Goal: Task Accomplishment & Management: Manage account settings

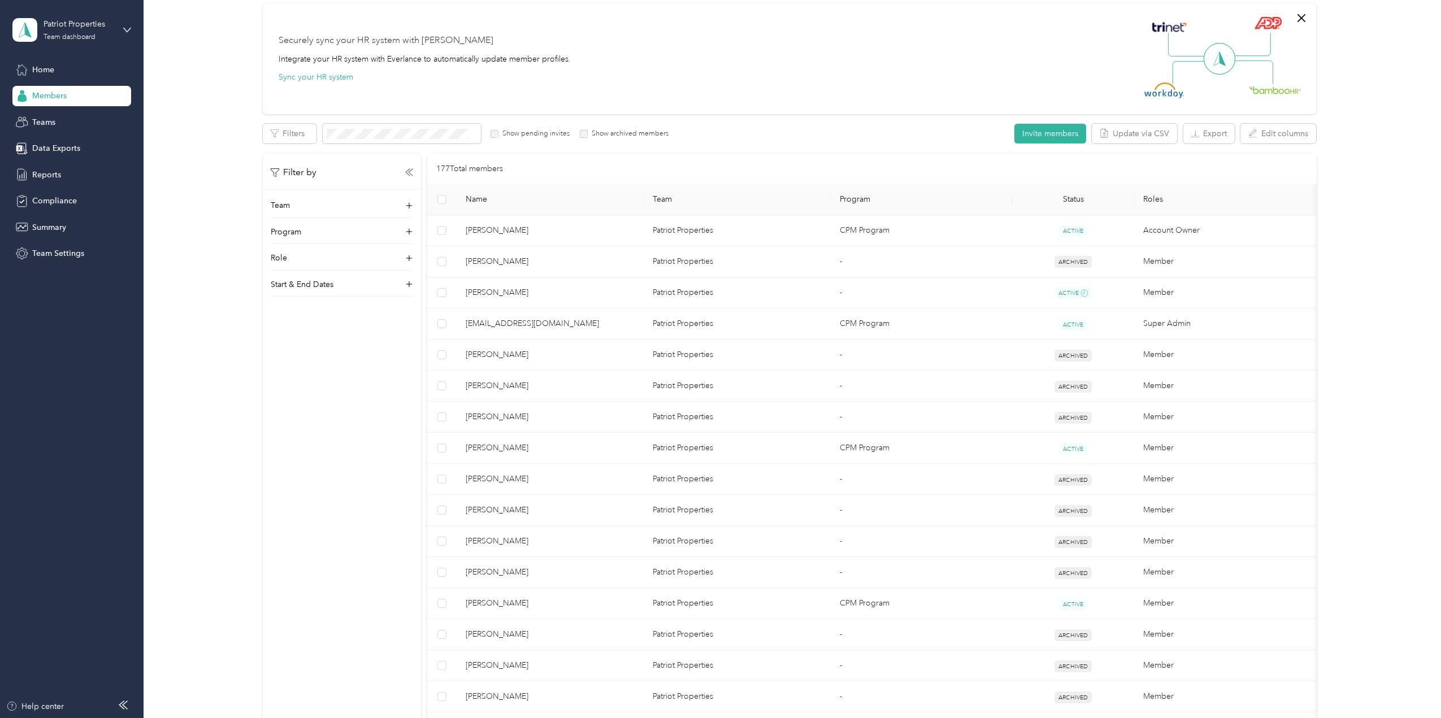
scroll to position [113, 0]
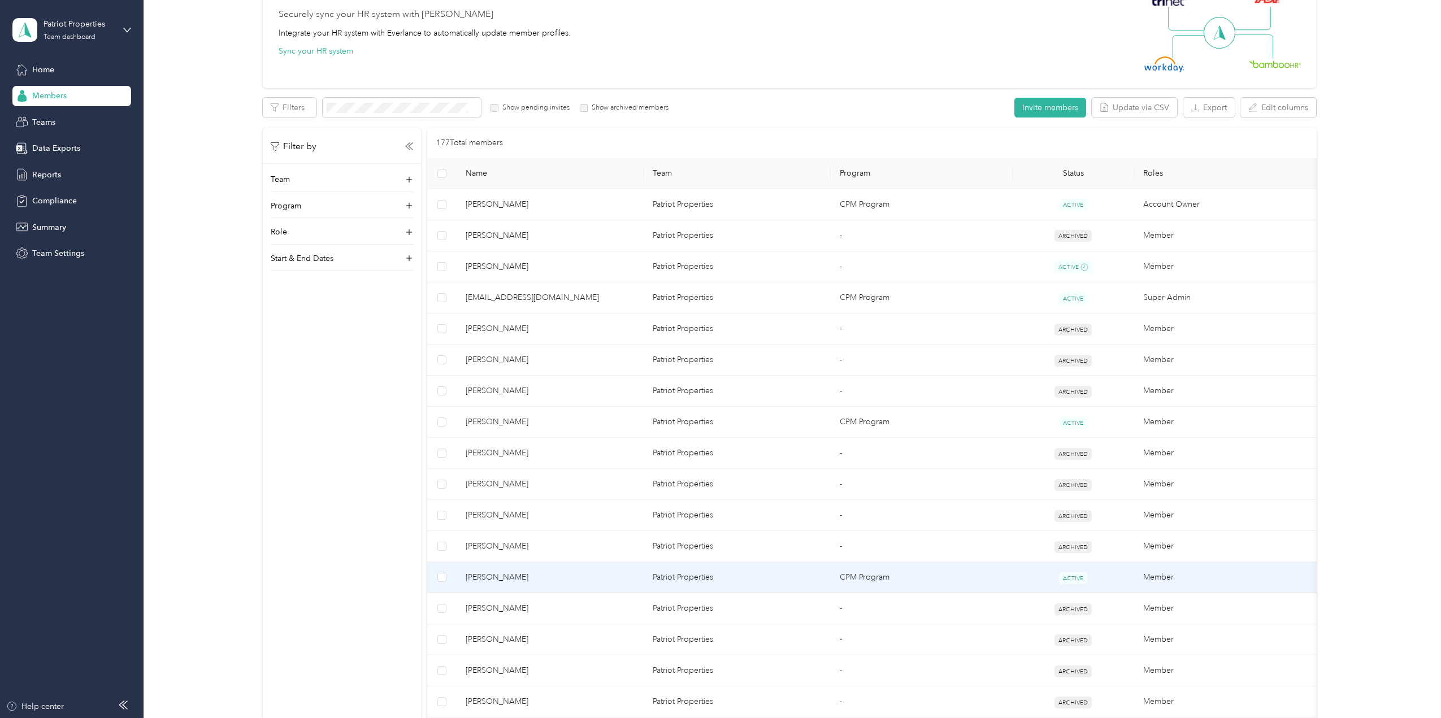
click at [508, 577] on span "[PERSON_NAME]" at bounding box center [550, 577] width 169 height 12
click at [508, 718] on div at bounding box center [718, 718] width 1436 height 0
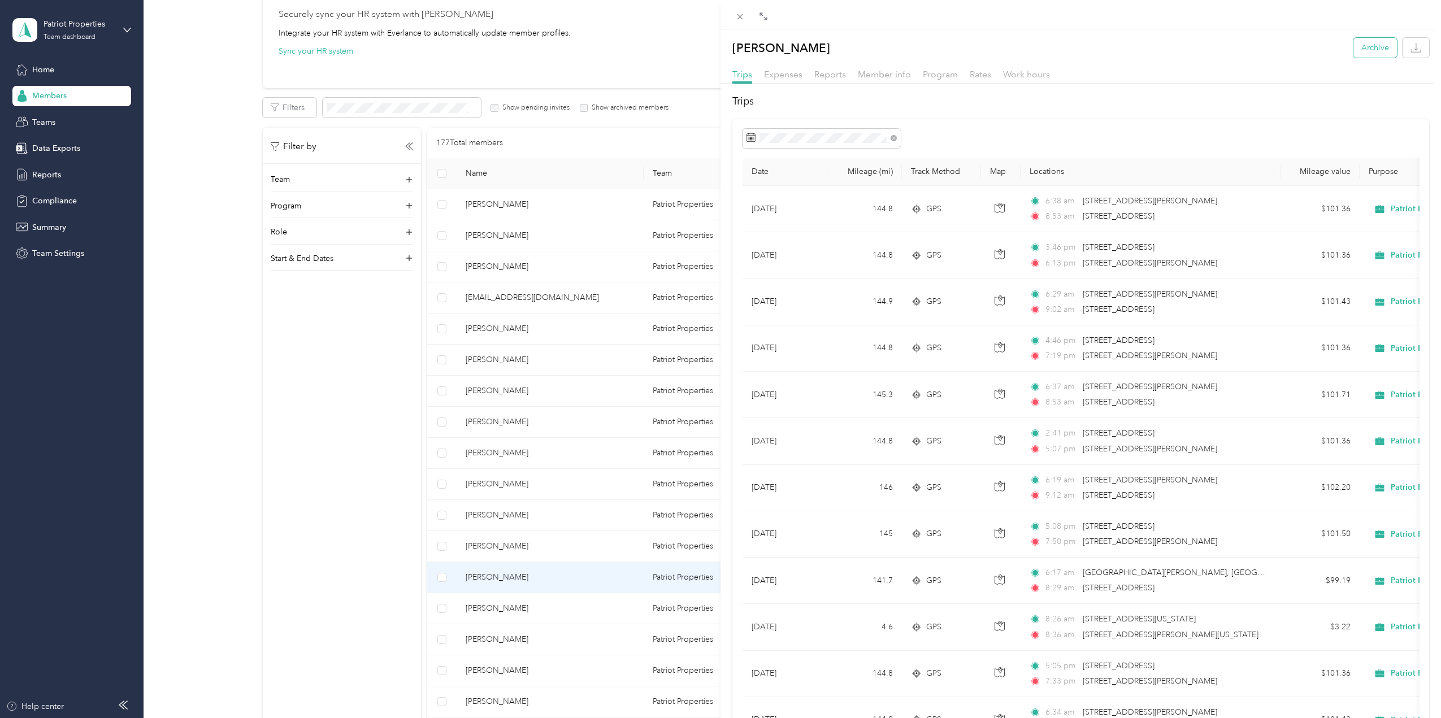
click at [1370, 45] on button "Archive" at bounding box center [1376, 48] width 44 height 20
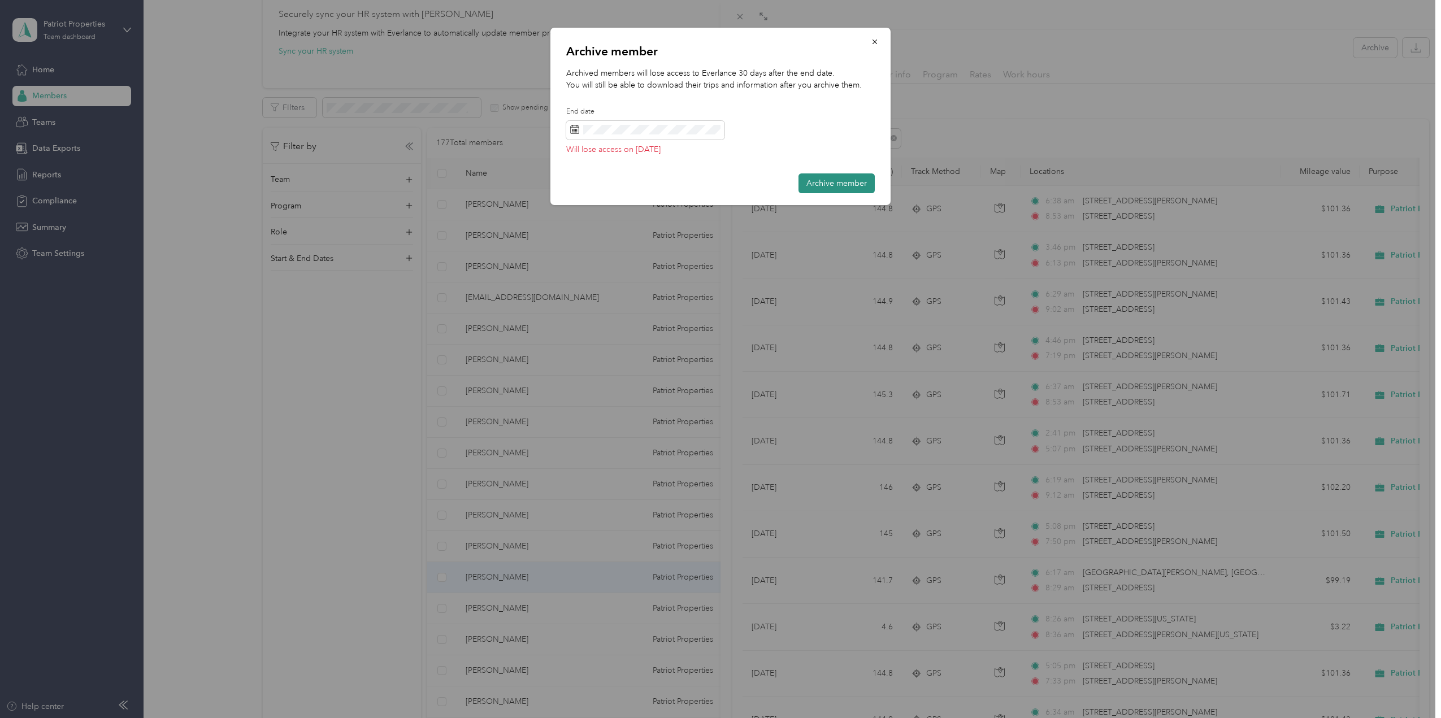
click at [830, 183] on button "Archive member" at bounding box center [837, 184] width 76 height 20
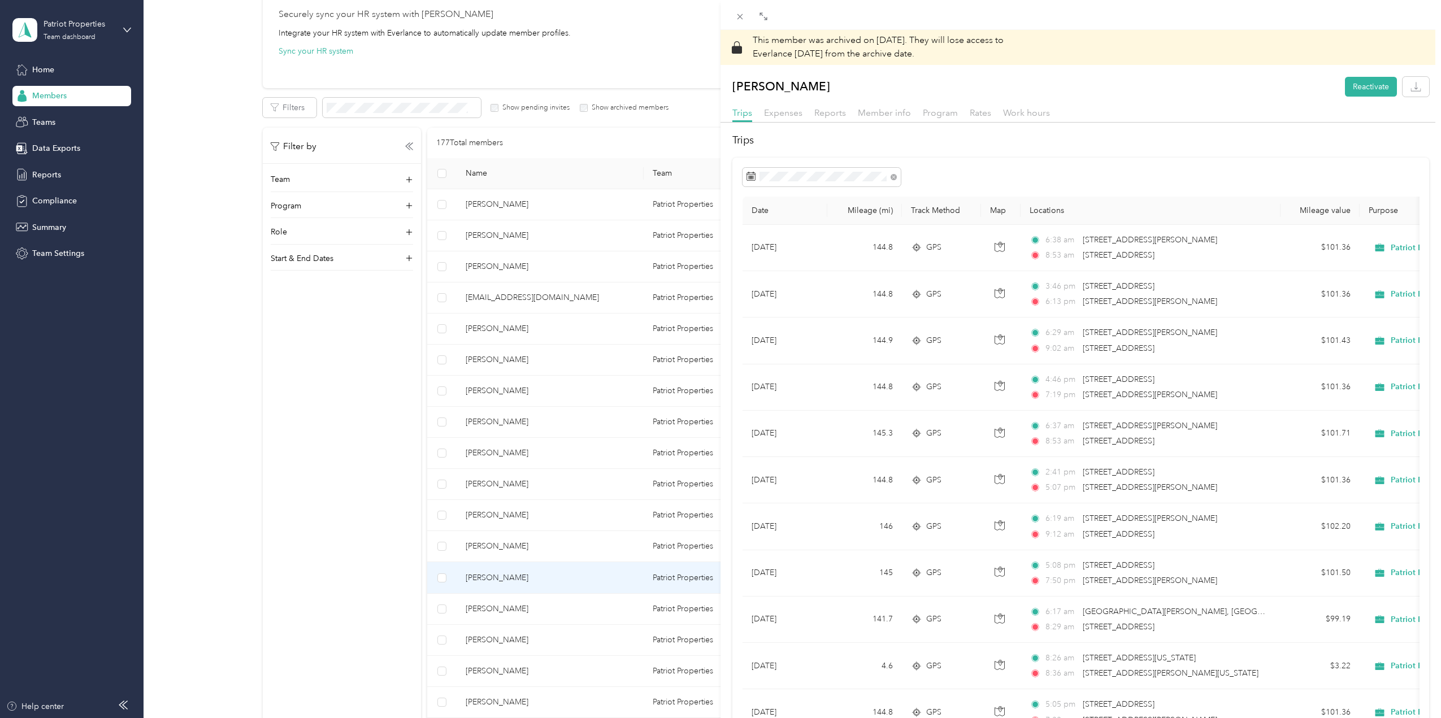
click at [359, 453] on div "This member was archived on [DATE] . They will lose access to Everlance [DATE] …" at bounding box center [720, 359] width 1441 height 718
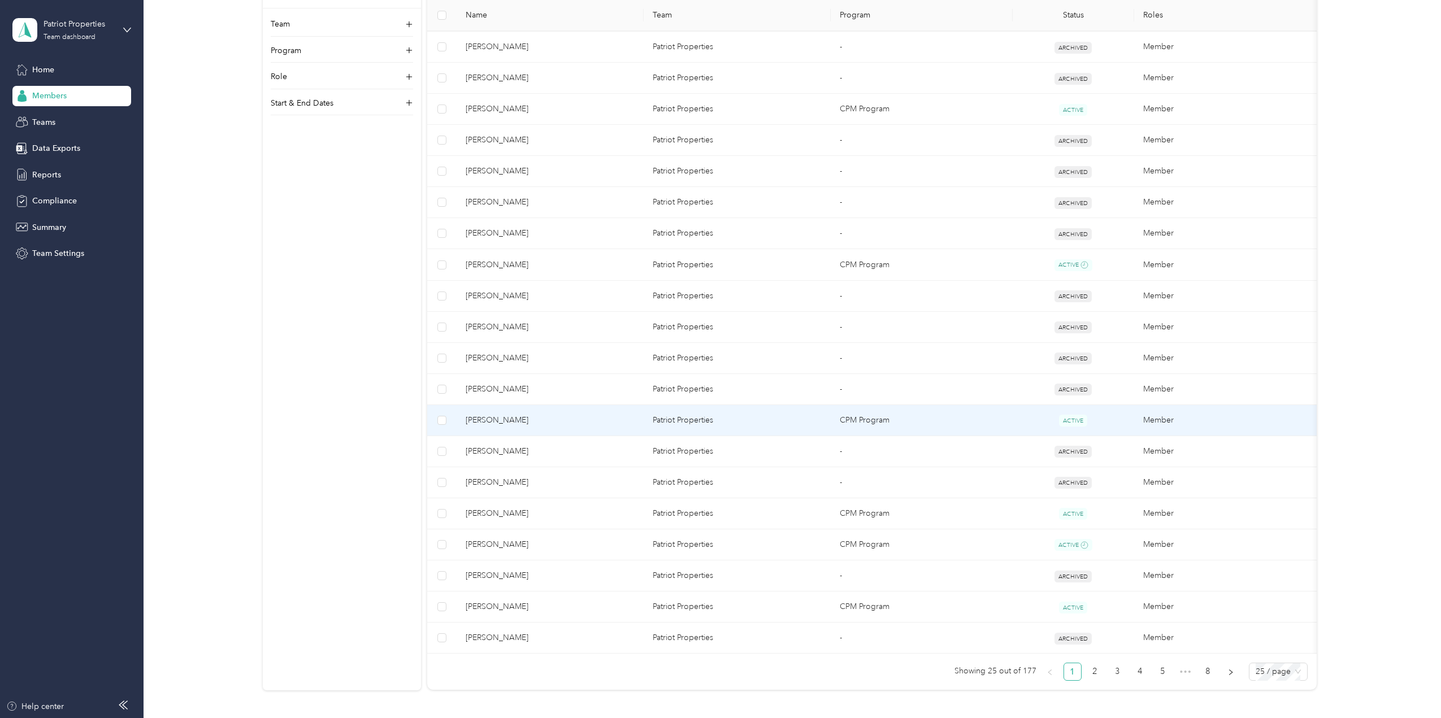
scroll to position [509, 0]
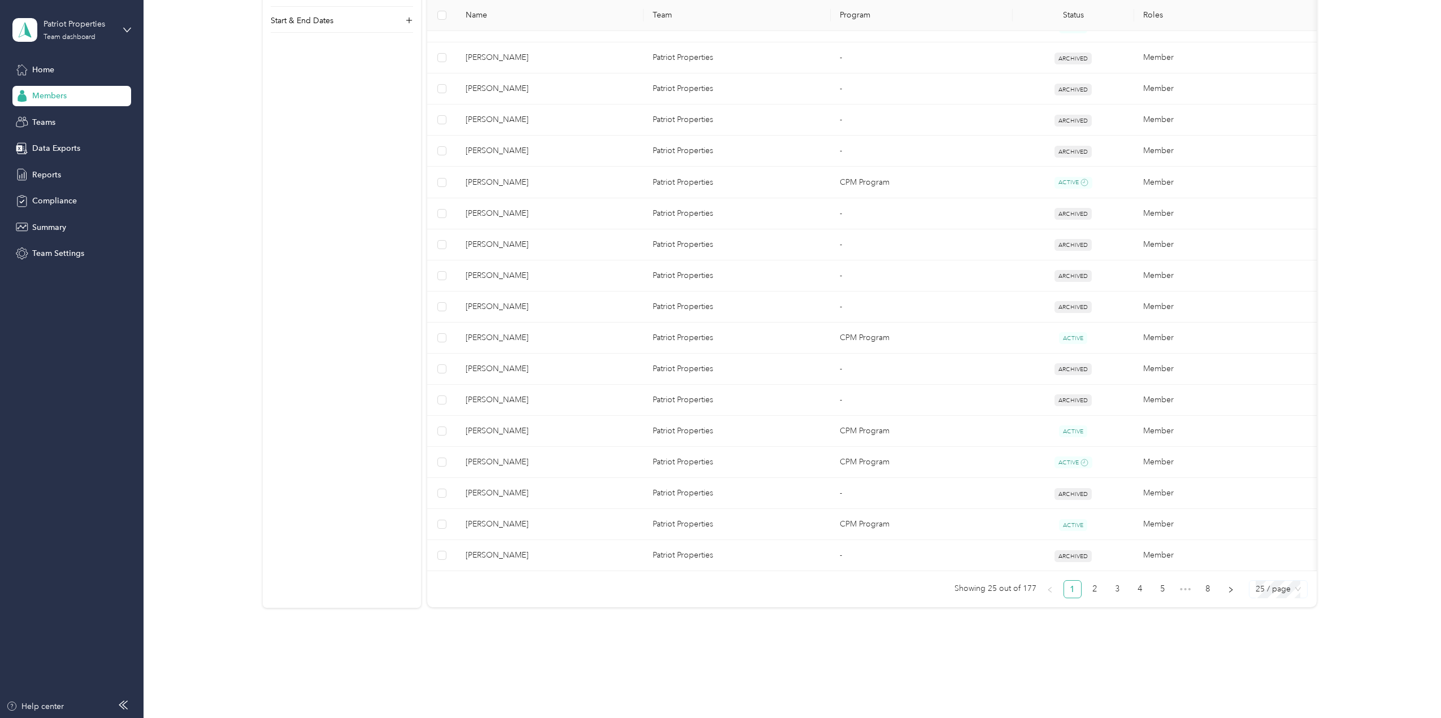
click at [1295, 595] on span "25 / page" at bounding box center [1278, 589] width 45 height 17
click at [1280, 652] on div "100 / page" at bounding box center [1278, 648] width 40 height 12
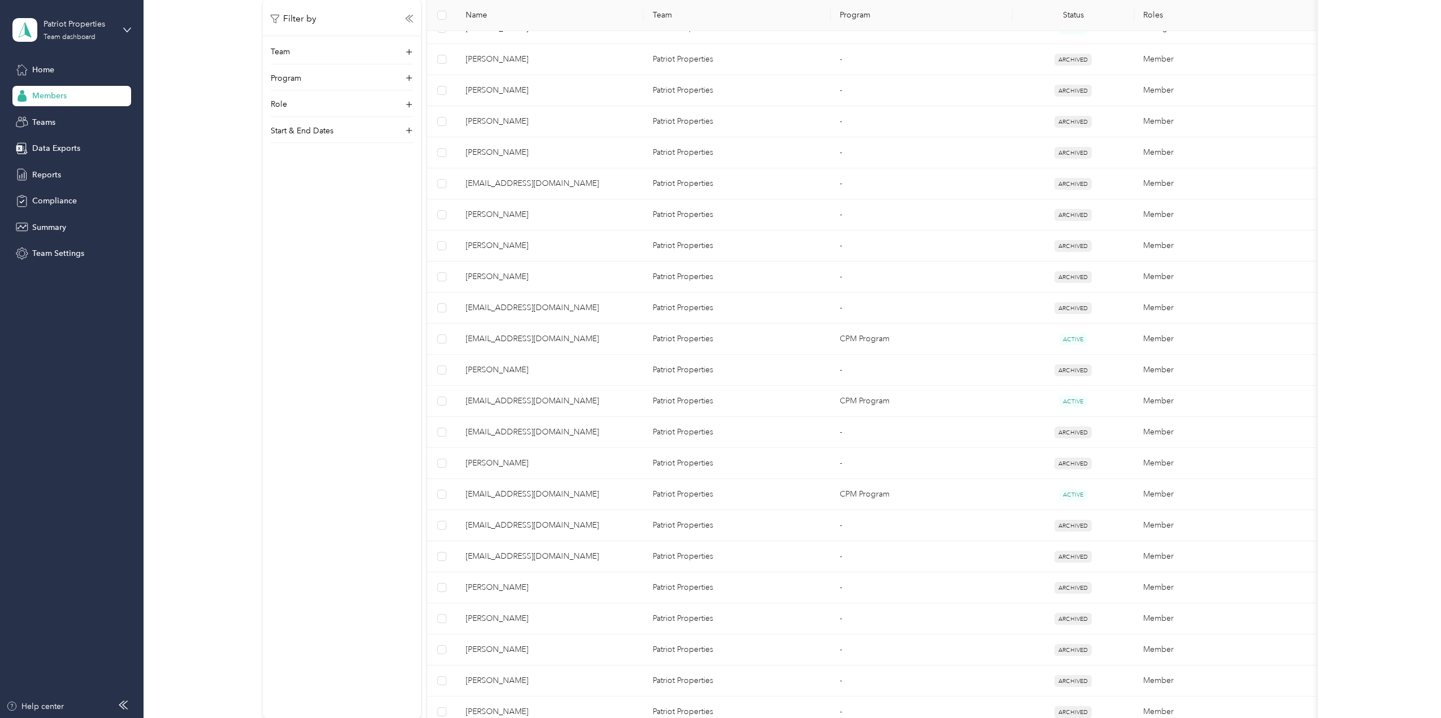
scroll to position [1041, 0]
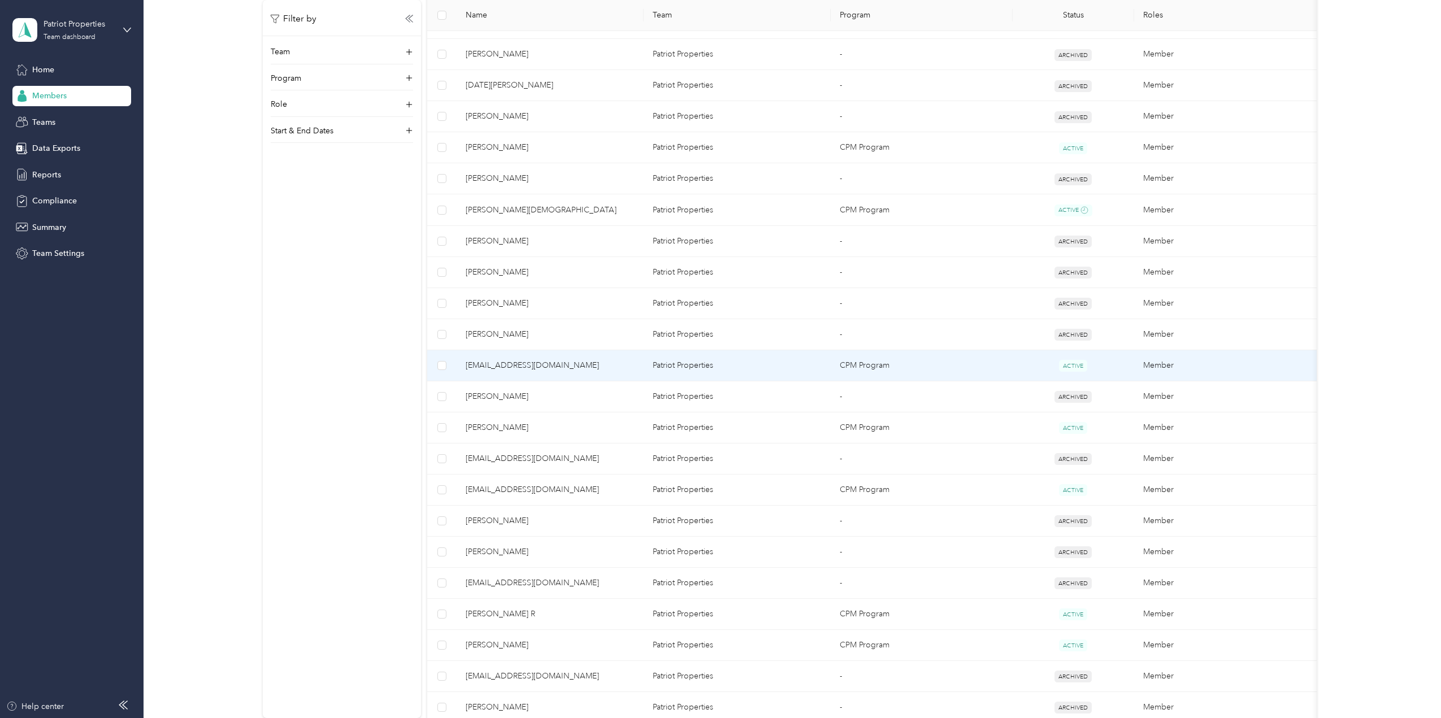
click at [481, 359] on span "[EMAIL_ADDRESS][DOMAIN_NAME]" at bounding box center [550, 365] width 169 height 12
click at [481, 718] on div "Drag to resize Click to close Loading member data" at bounding box center [718, 718] width 1436 height 0
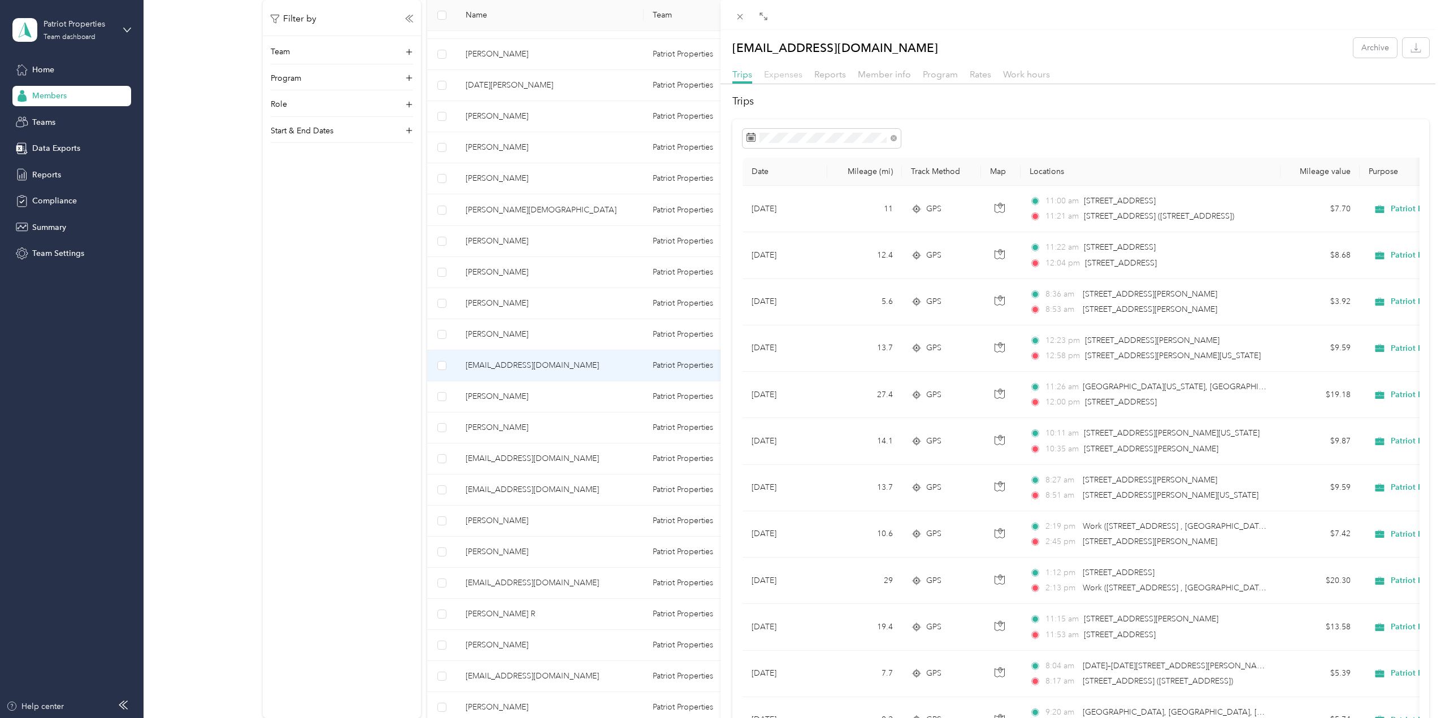
click at [783, 76] on span "Expenses" at bounding box center [783, 74] width 38 height 11
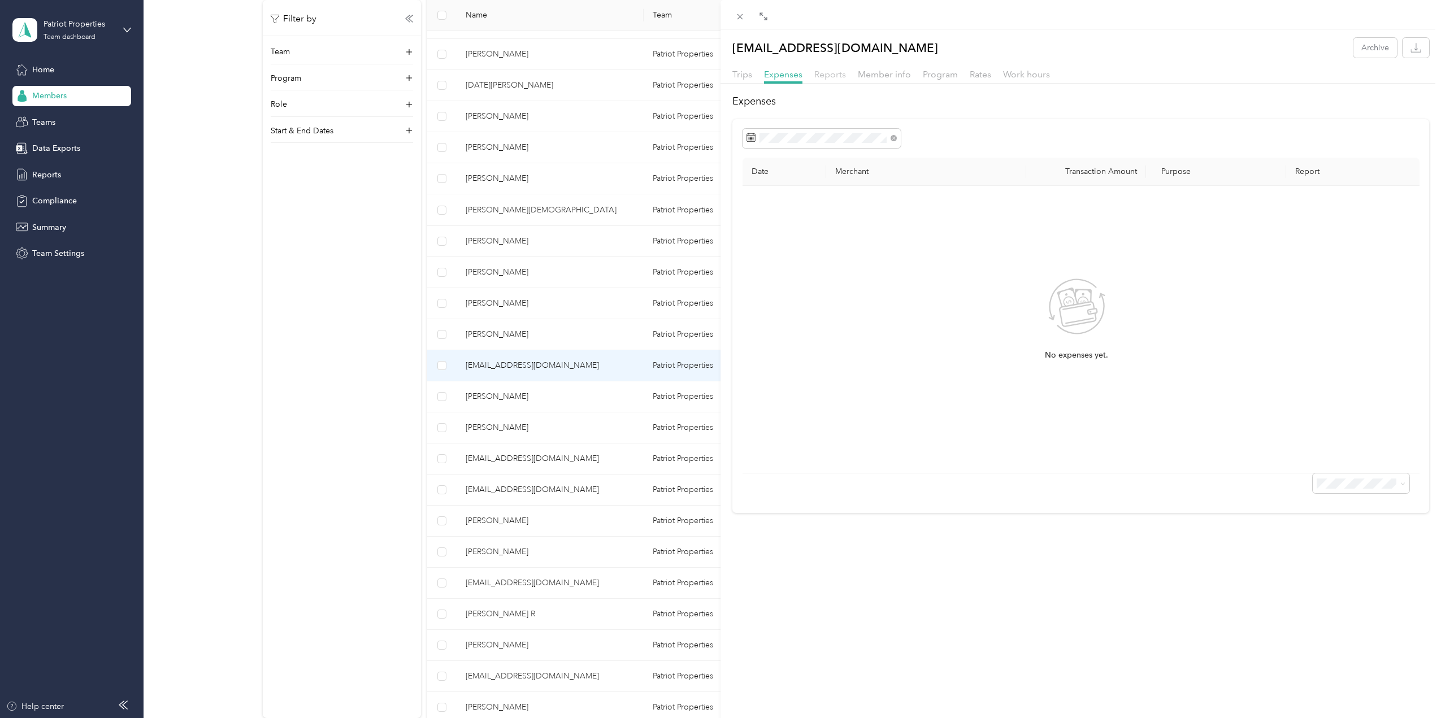
click at [823, 77] on span "Reports" at bounding box center [830, 74] width 32 height 11
click at [877, 74] on span "Member info" at bounding box center [884, 74] width 53 height 11
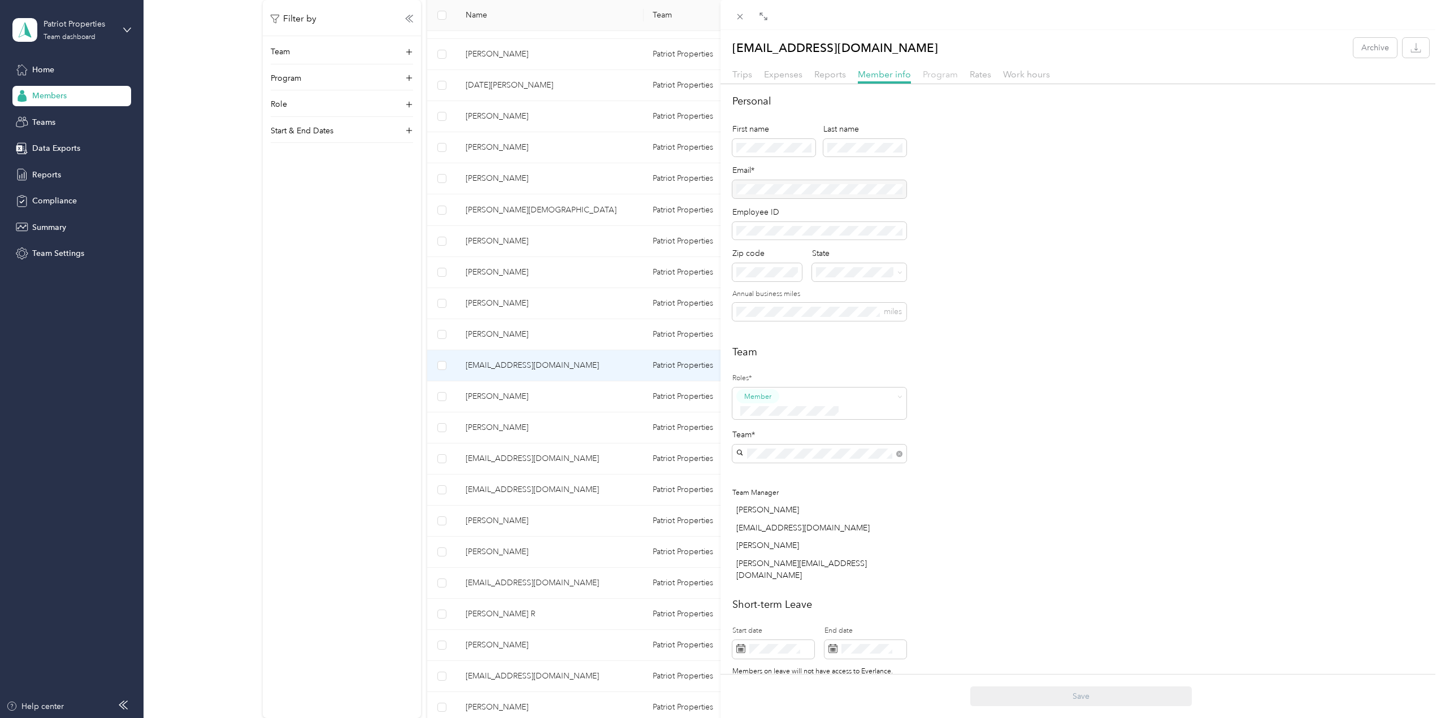
click at [939, 75] on span "Program" at bounding box center [940, 74] width 35 height 11
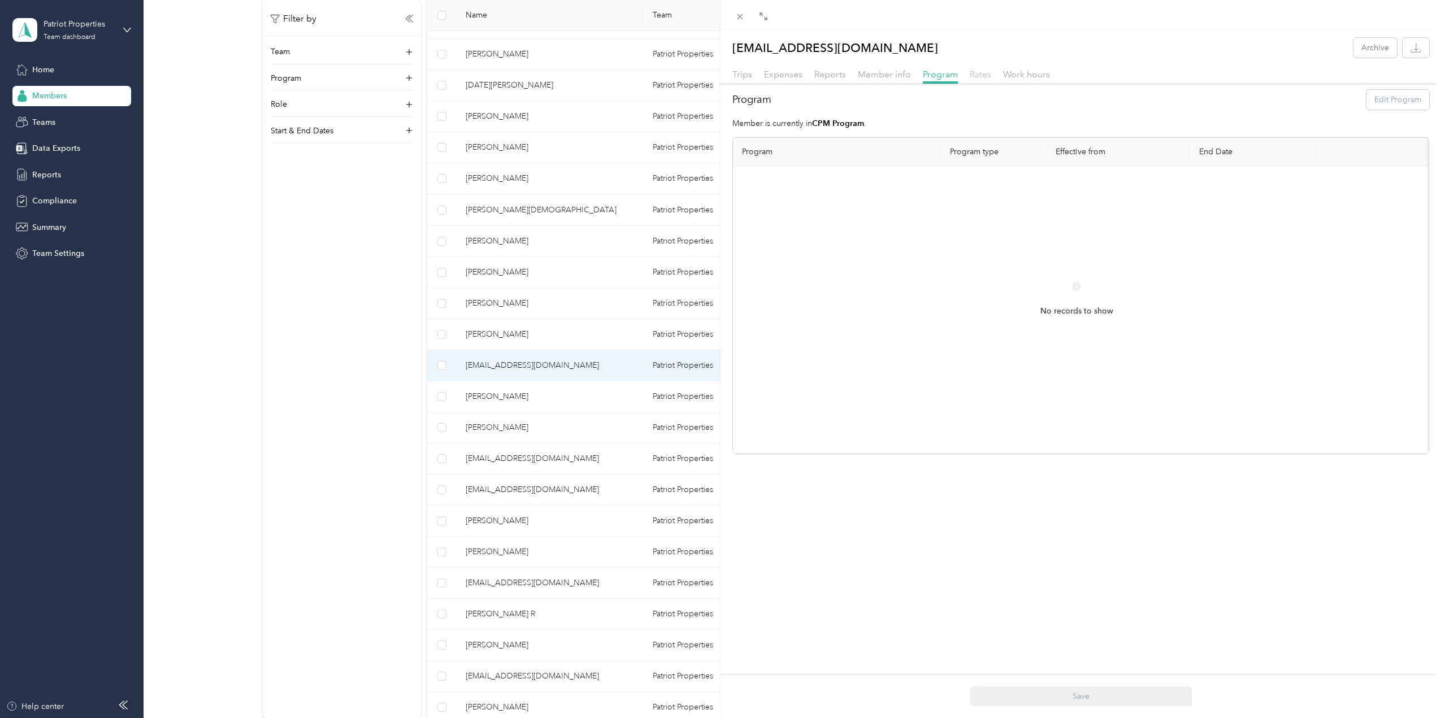
click at [986, 73] on span "Rates" at bounding box center [980, 74] width 21 height 11
click at [1025, 73] on span "Work hours" at bounding box center [1026, 74] width 47 height 11
click at [740, 75] on span "Trips" at bounding box center [743, 74] width 20 height 11
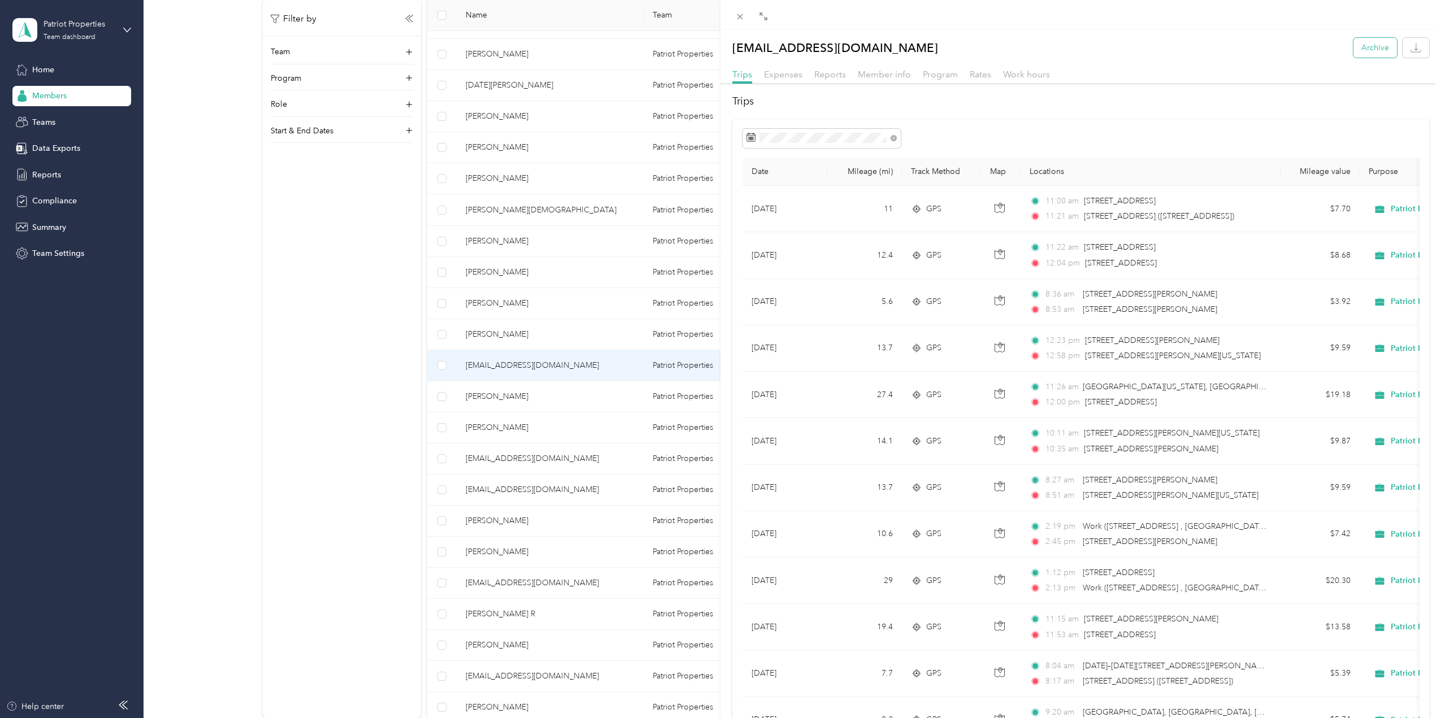
click at [1369, 47] on button "Archive" at bounding box center [1376, 48] width 44 height 20
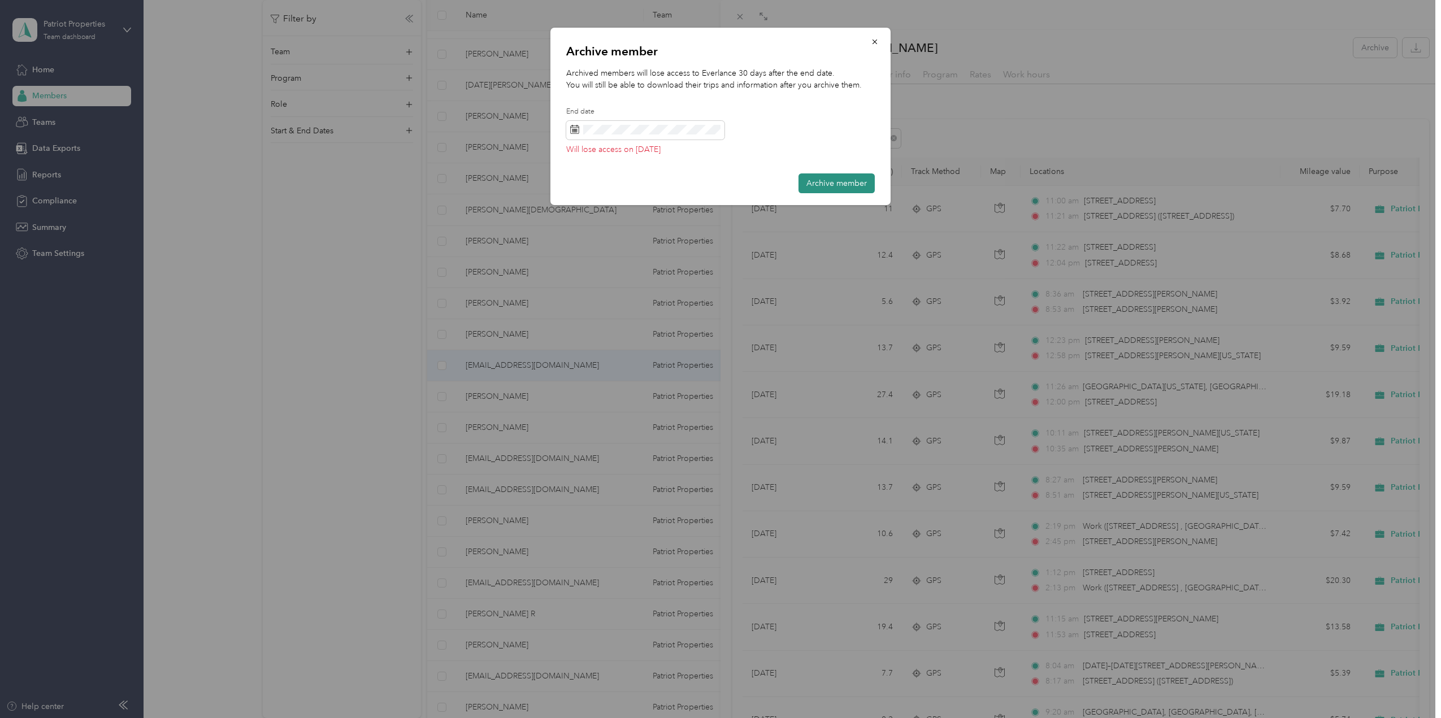
click at [830, 185] on button "Archive member" at bounding box center [837, 184] width 76 height 20
